Goal: Book appointment/travel/reservation

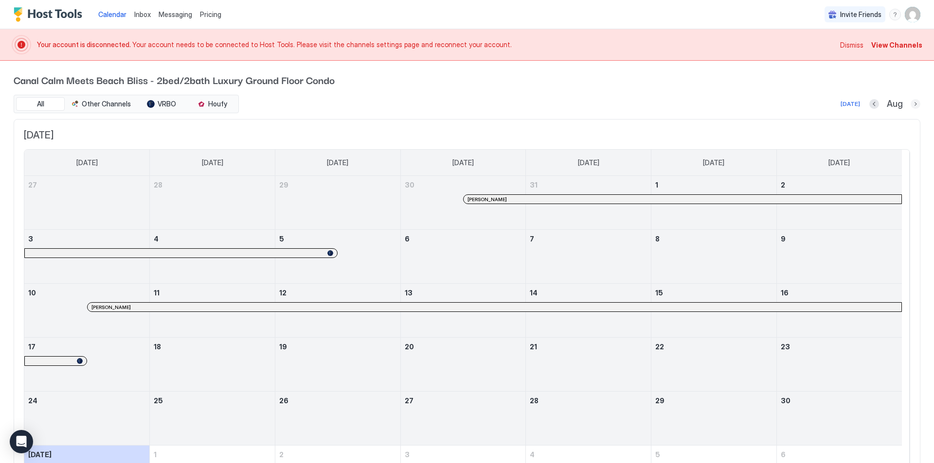
click at [910, 105] on button "Next month" at bounding box center [915, 104] width 10 height 10
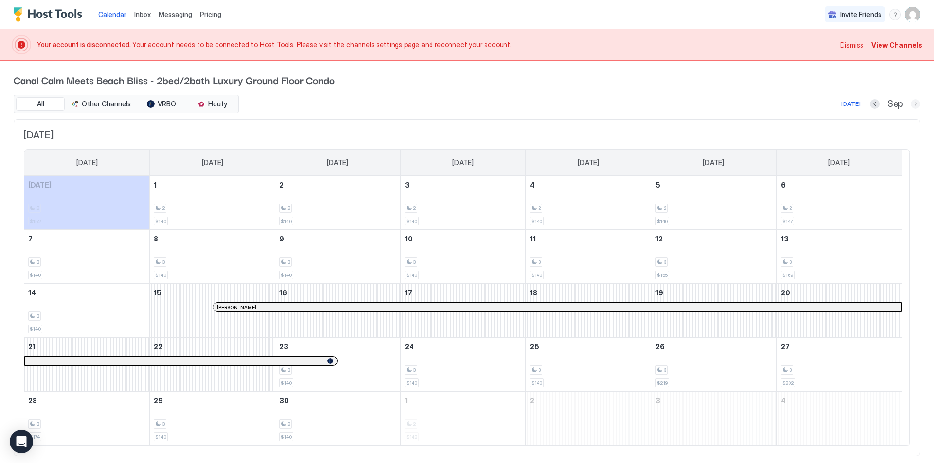
click at [910, 105] on button "Next month" at bounding box center [915, 104] width 10 height 10
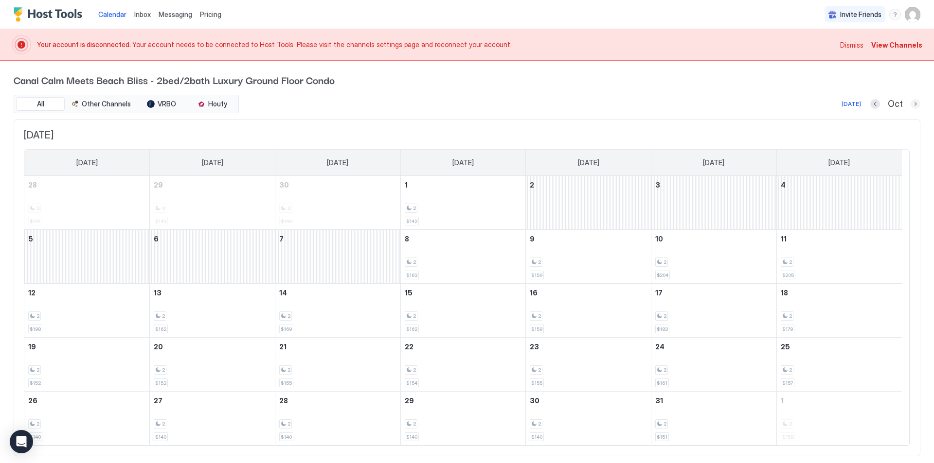
click at [910, 105] on button "Next month" at bounding box center [915, 104] width 10 height 10
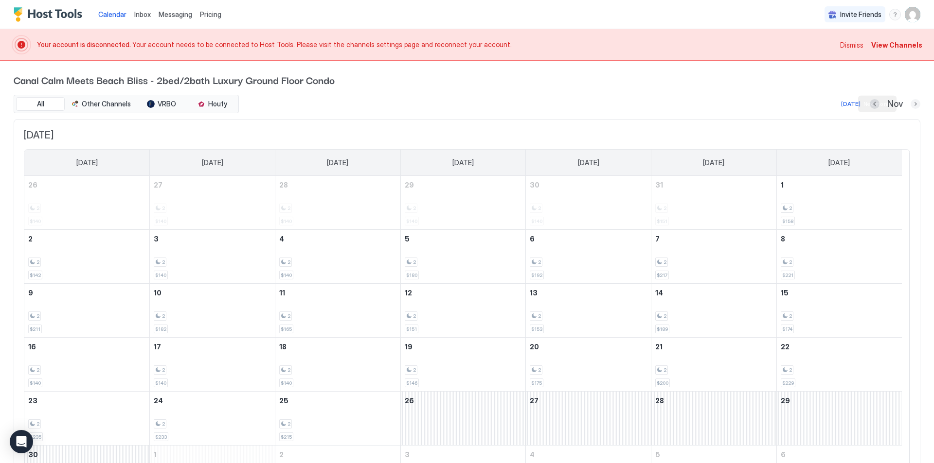
click at [910, 102] on button "Next month" at bounding box center [915, 104] width 10 height 10
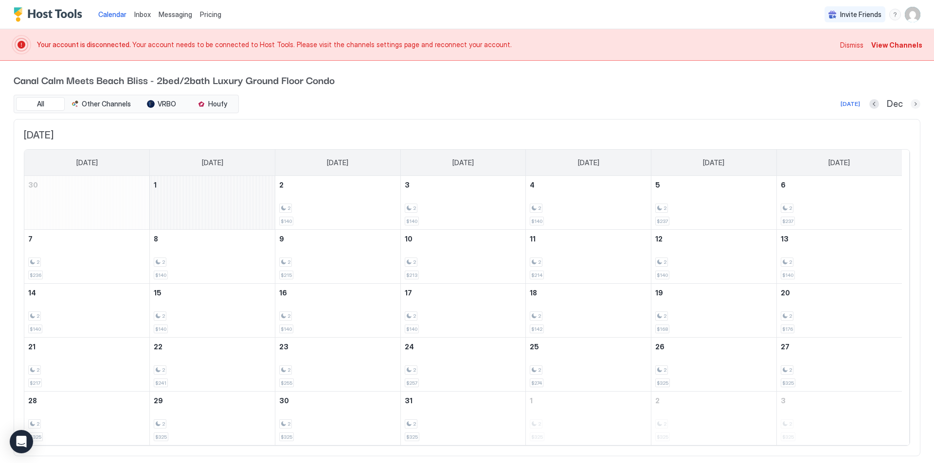
click at [910, 102] on button "Next month" at bounding box center [915, 104] width 10 height 10
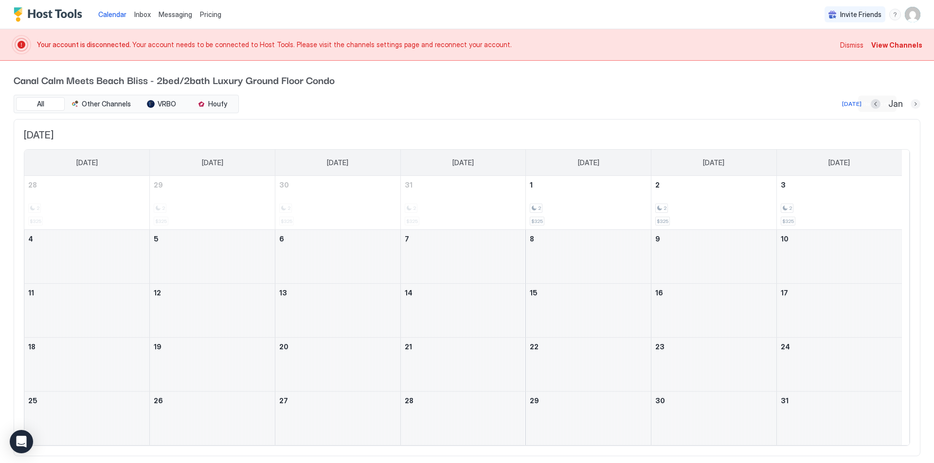
click at [910, 103] on button "Next month" at bounding box center [915, 104] width 10 height 10
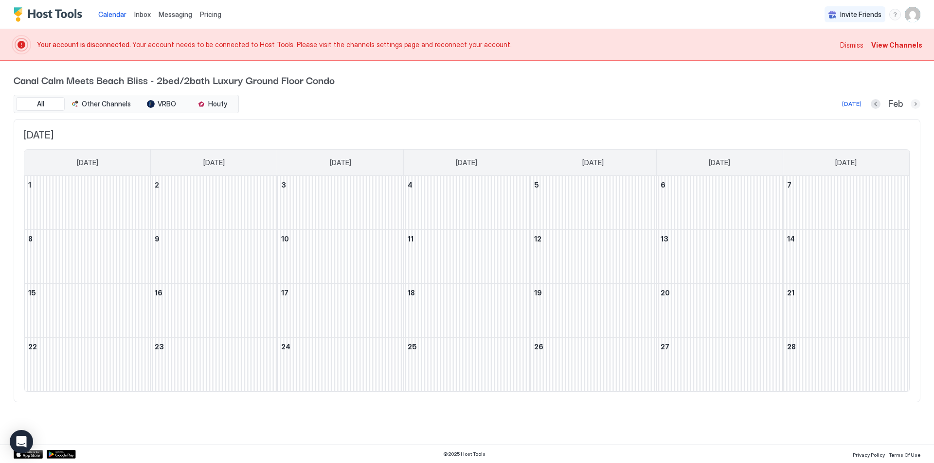
click at [914, 101] on button "Next month" at bounding box center [915, 104] width 10 height 10
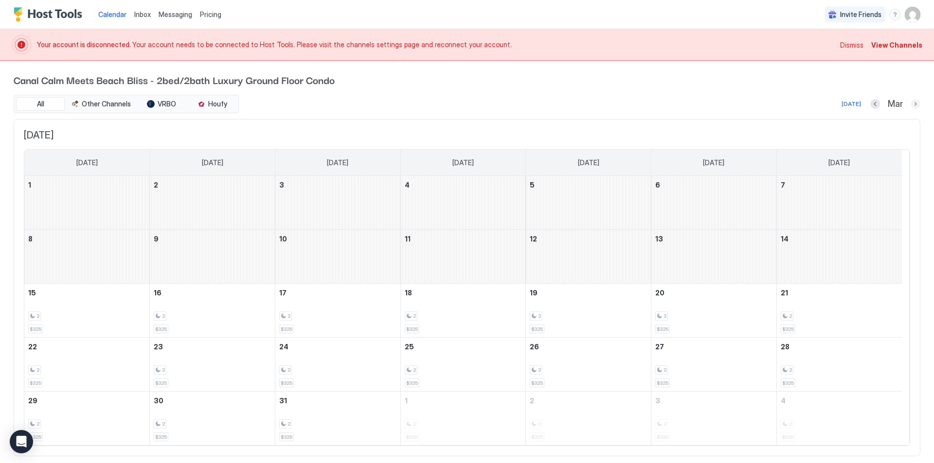
click at [910, 102] on button "Next month" at bounding box center [915, 104] width 10 height 10
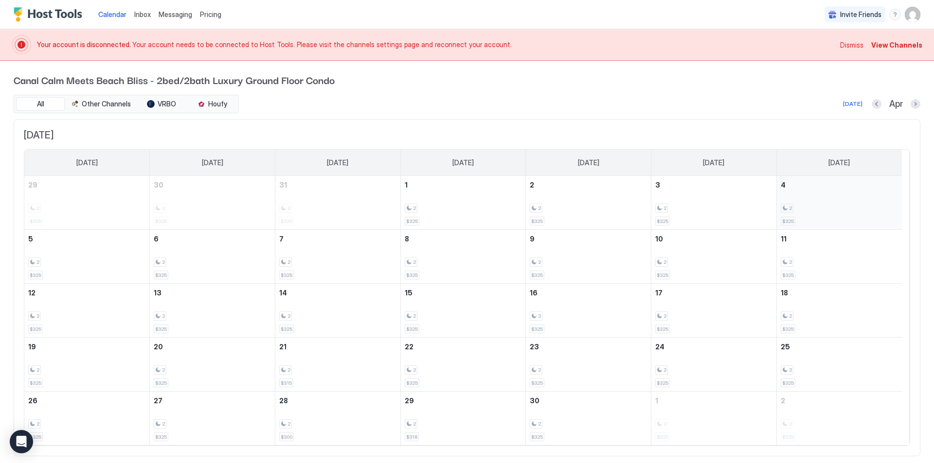
click at [842, 194] on div "2 $325" at bounding box center [838, 203] width 117 height 46
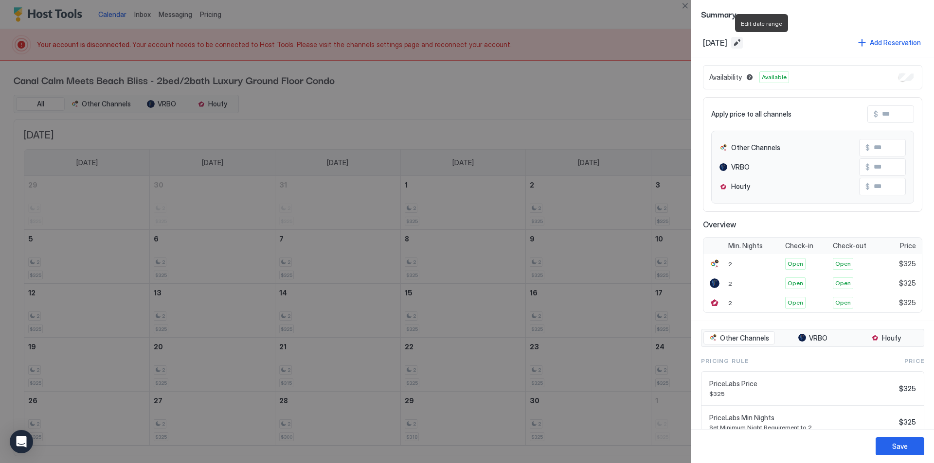
click at [743, 43] on button "Edit date range" at bounding box center [737, 43] width 12 height 12
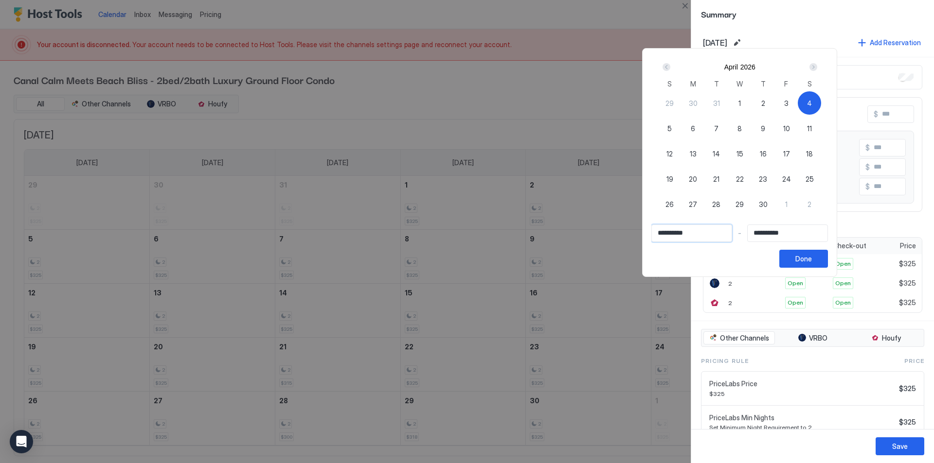
click at [679, 233] on input "**********" at bounding box center [692, 233] width 80 height 17
drag, startPoint x: 701, startPoint y: 232, endPoint x: 628, endPoint y: 228, distance: 72.6
click at [628, 228] on div "**********" at bounding box center [467, 231] width 934 height 463
click at [812, 103] on span "4" at bounding box center [809, 103] width 5 height 10
click at [672, 236] on input "Input Field" at bounding box center [692, 233] width 80 height 17
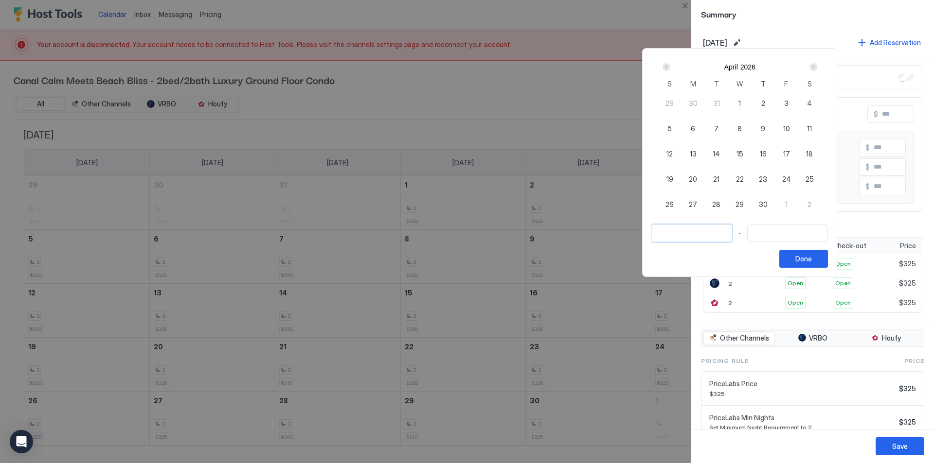
click at [812, 103] on span "4" at bounding box center [809, 103] width 5 height 10
type input "**********"
click at [821, 126] on div "11" at bounding box center [808, 128] width 23 height 23
type input "**********"
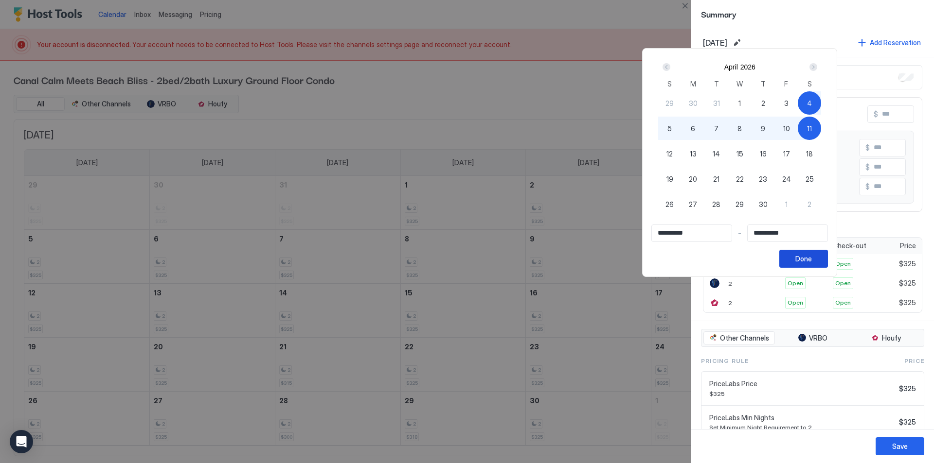
click at [812, 257] on div "Done" at bounding box center [803, 259] width 17 height 10
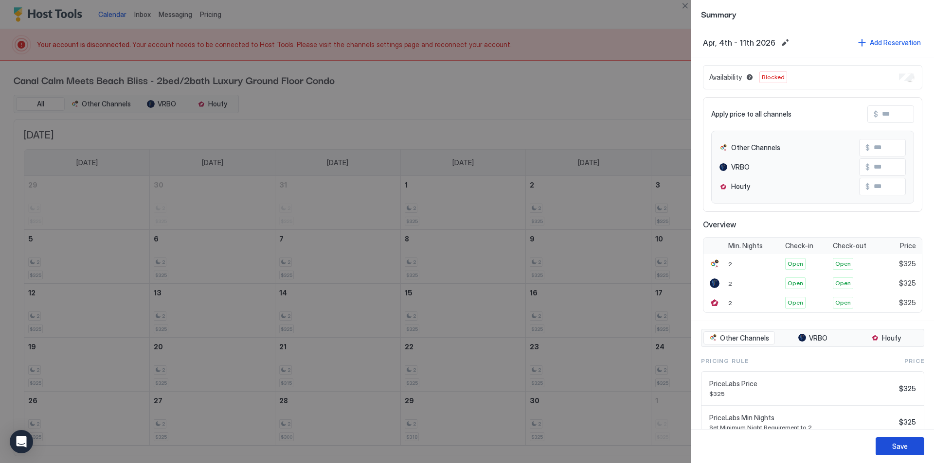
click at [901, 447] on div "Save" at bounding box center [900, 447] width 16 height 10
